Goal: Information Seeking & Learning: Learn about a topic

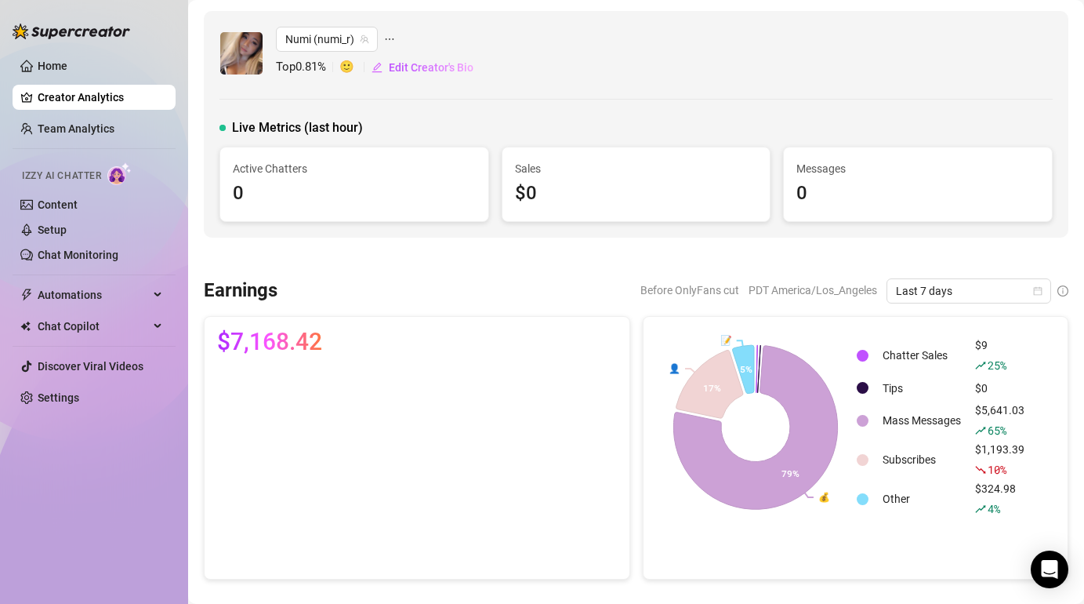
click at [111, 95] on link "Creator Analytics" at bounding box center [100, 97] width 125 height 25
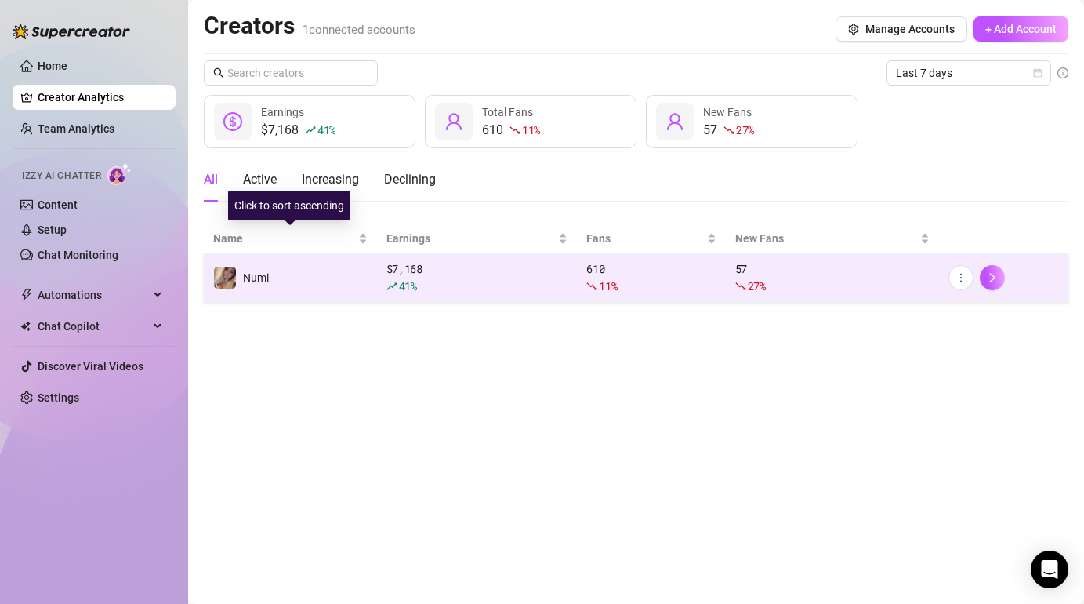
click at [326, 269] on td "Numi" at bounding box center [290, 278] width 173 height 48
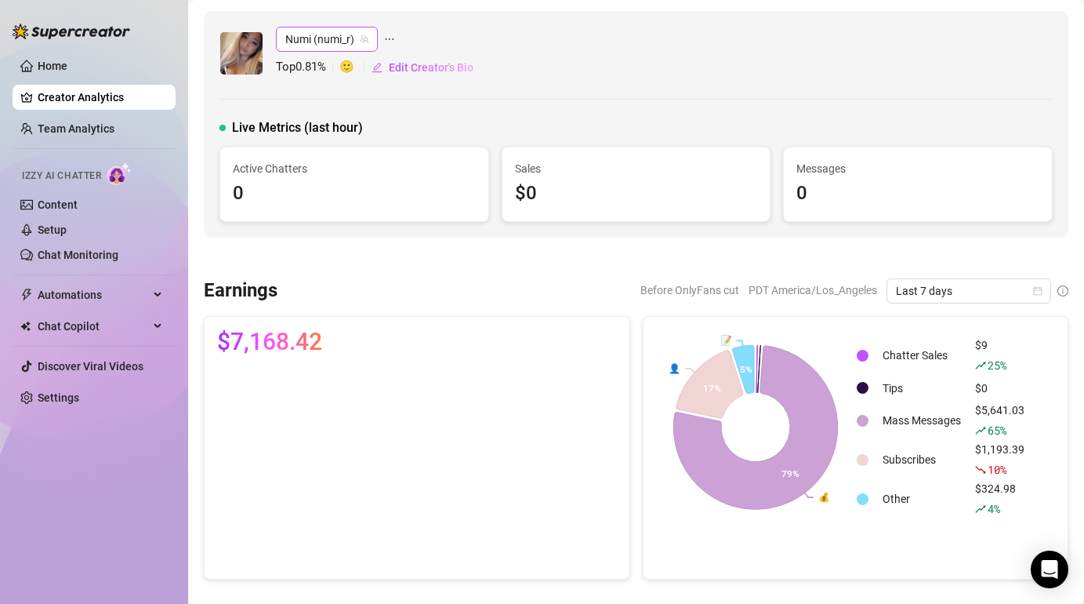
click at [361, 35] on icon "team" at bounding box center [364, 39] width 9 height 9
click at [102, 93] on link "Creator Analytics" at bounding box center [100, 97] width 125 height 25
